Goal: Task Accomplishment & Management: Manage account settings

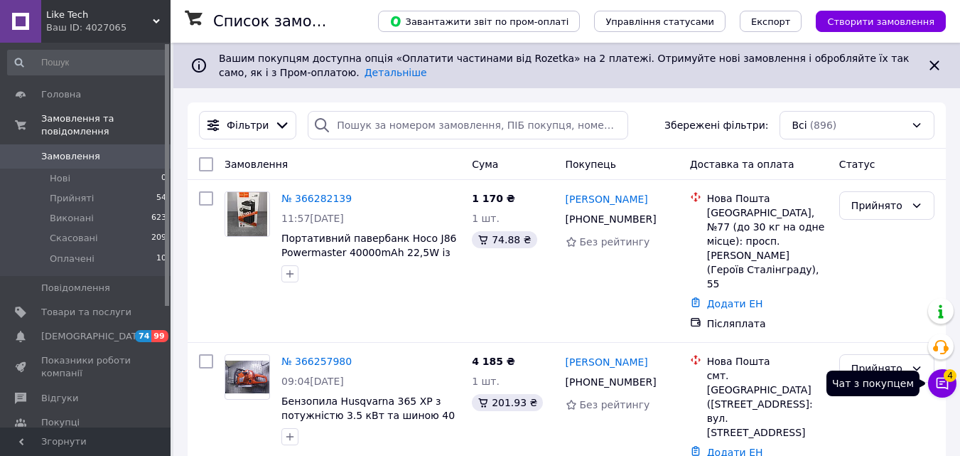
click at [944, 380] on icon at bounding box center [942, 383] width 14 height 14
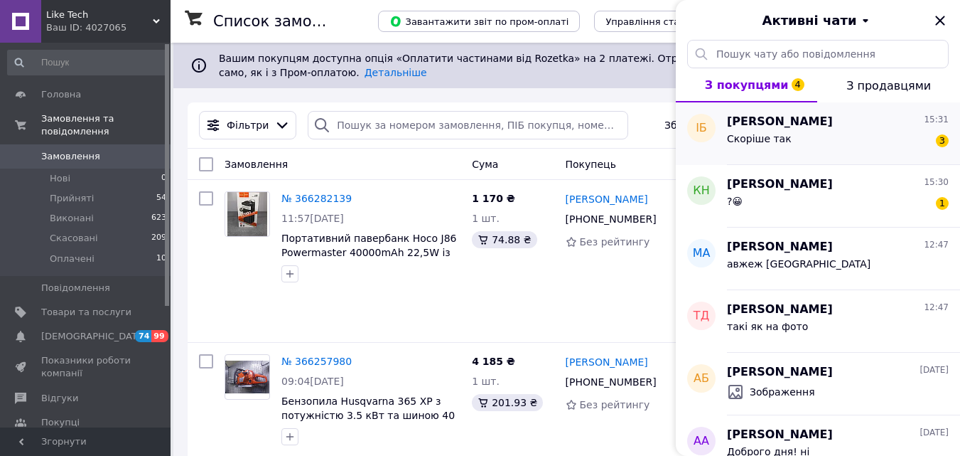
click at [812, 123] on div "[PERSON_NAME] 15:31" at bounding box center [838, 122] width 222 height 16
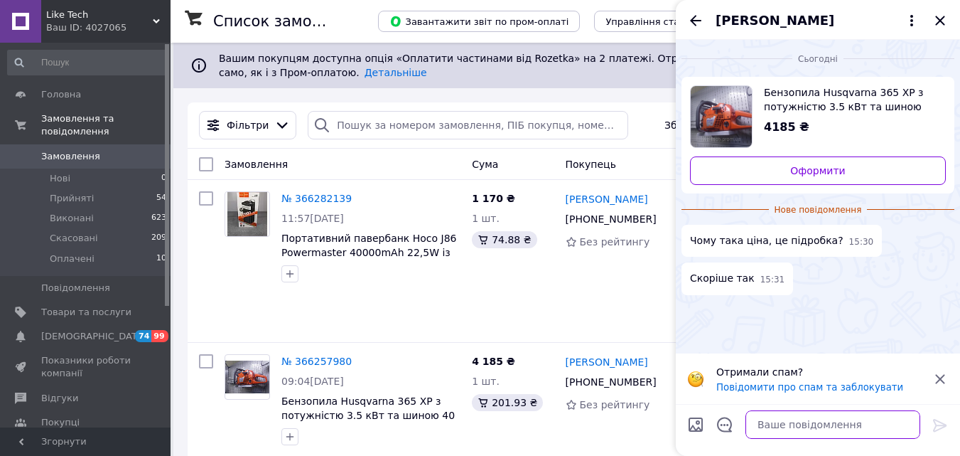
click at [780, 424] on textarea at bounding box center [832, 424] width 175 height 28
type textarea "авжеж це копія"
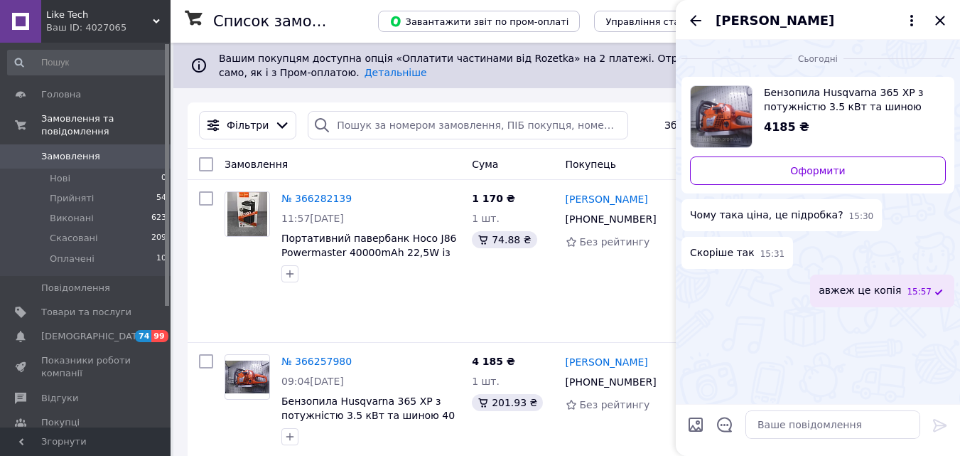
click at [696, 18] on icon "Назад" at bounding box center [695, 20] width 17 height 17
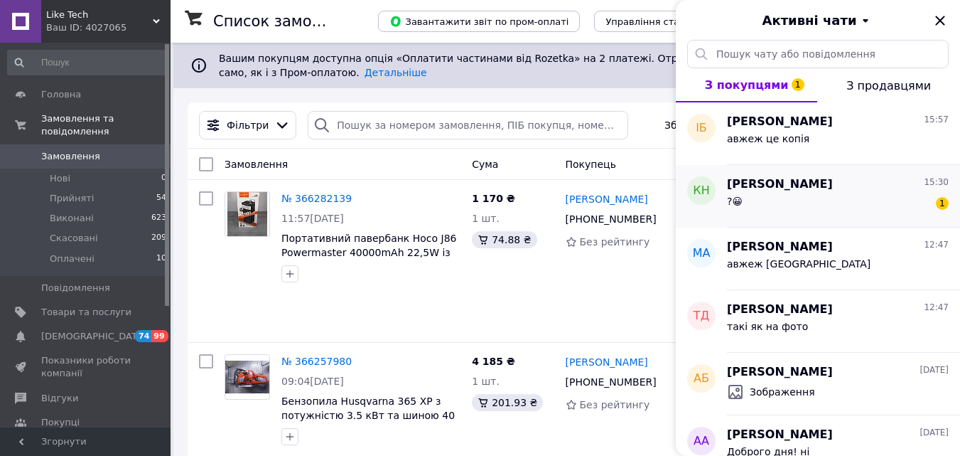
click at [743, 198] on span "?😀" at bounding box center [735, 200] width 16 height 11
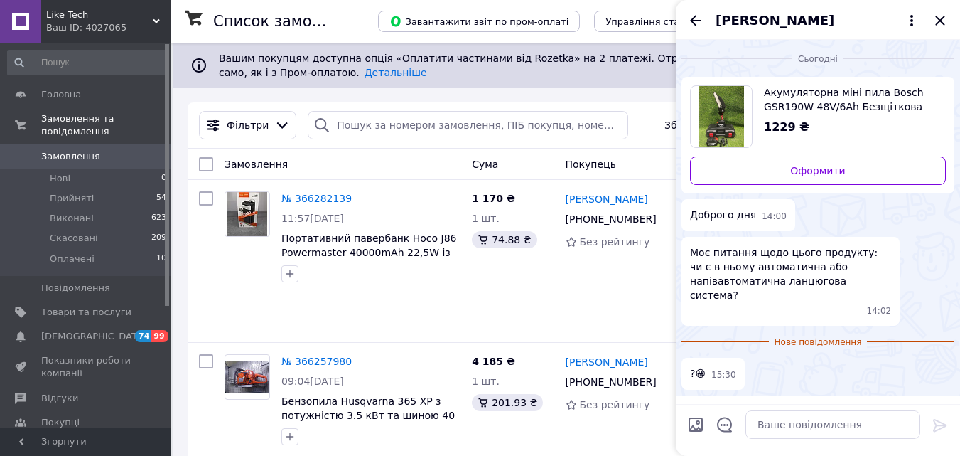
scroll to position [28, 0]
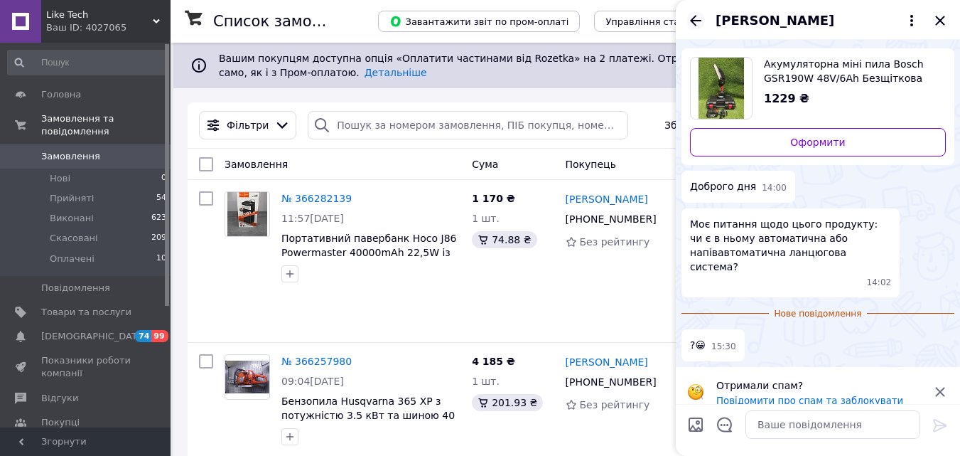
click at [697, 16] on icon "Назад" at bounding box center [695, 20] width 17 height 17
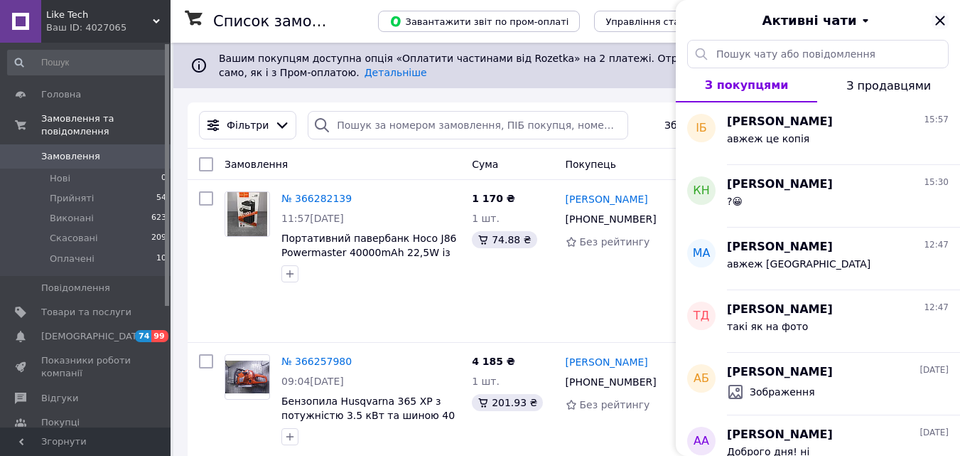
click at [934, 21] on icon "Закрити" at bounding box center [940, 20] width 17 height 17
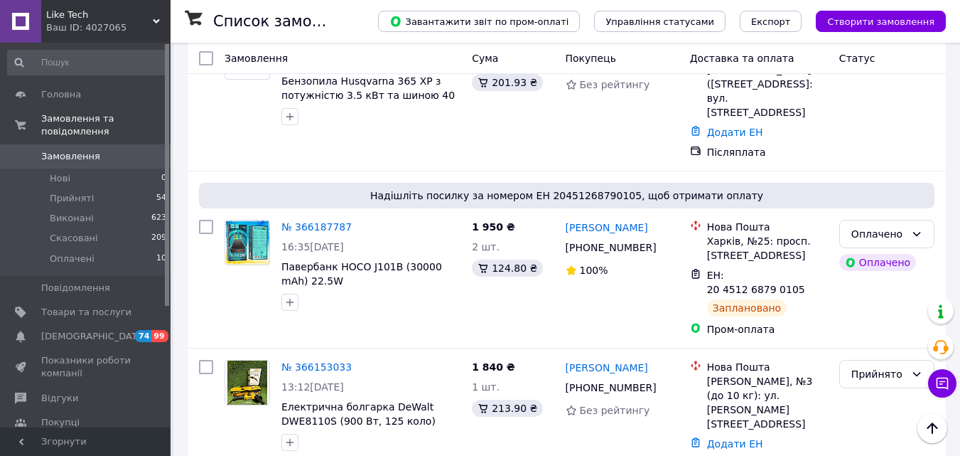
scroll to position [355, 0]
